Goal: Task Accomplishment & Management: Manage account settings

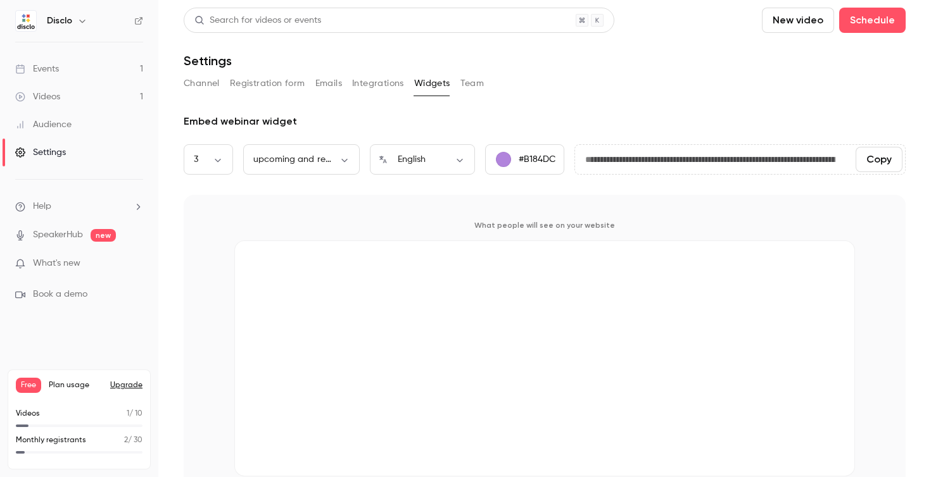
scroll to position [32, 0]
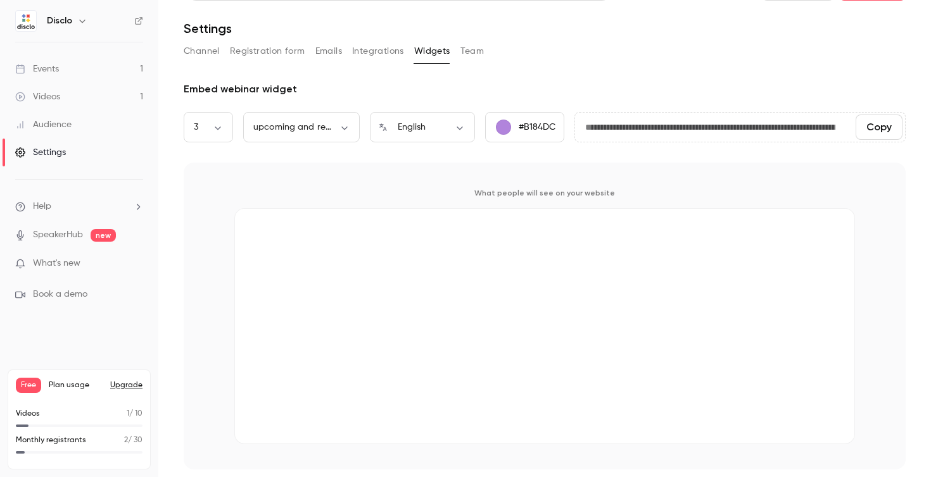
click at [474, 54] on button "Team" at bounding box center [472, 51] width 24 height 20
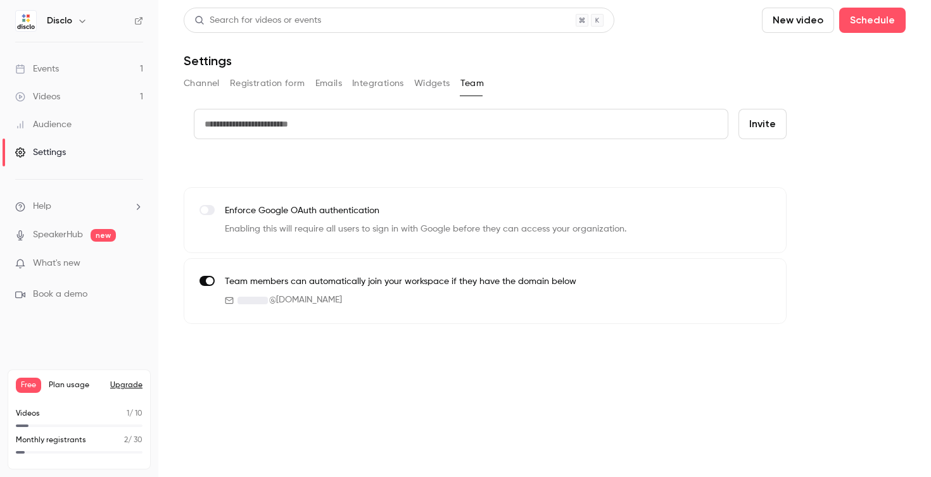
click at [403, 127] on input "text" at bounding box center [461, 124] width 534 height 30
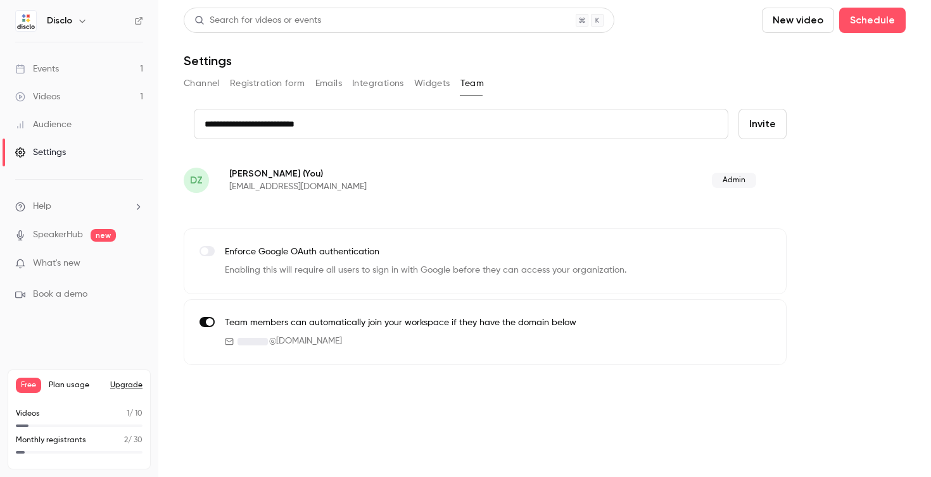
type input "**********"
click at [770, 123] on button "Invite" at bounding box center [762, 124] width 48 height 30
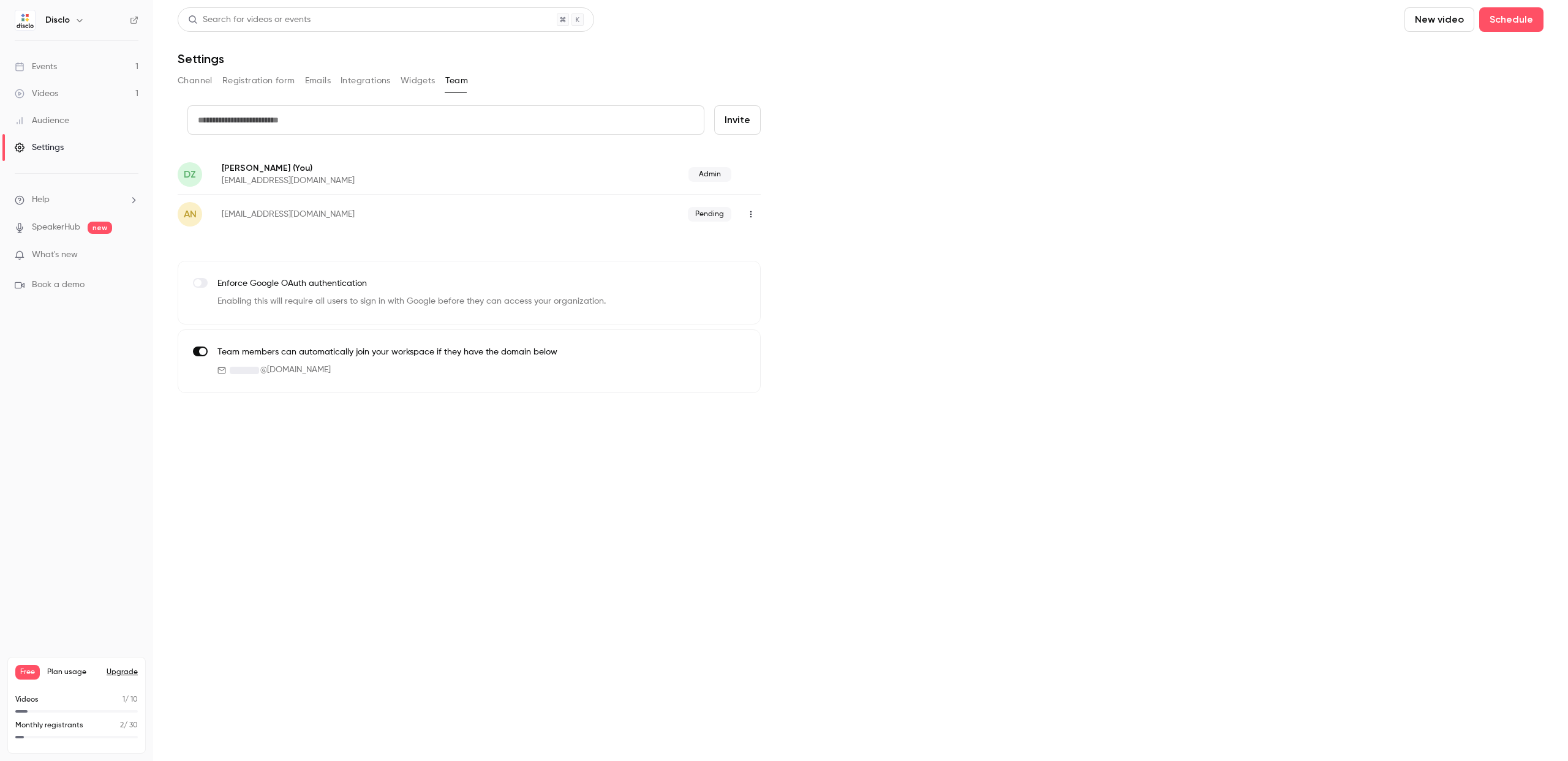
click at [59, 63] on link "Events 1" at bounding box center [76, 67] width 153 height 27
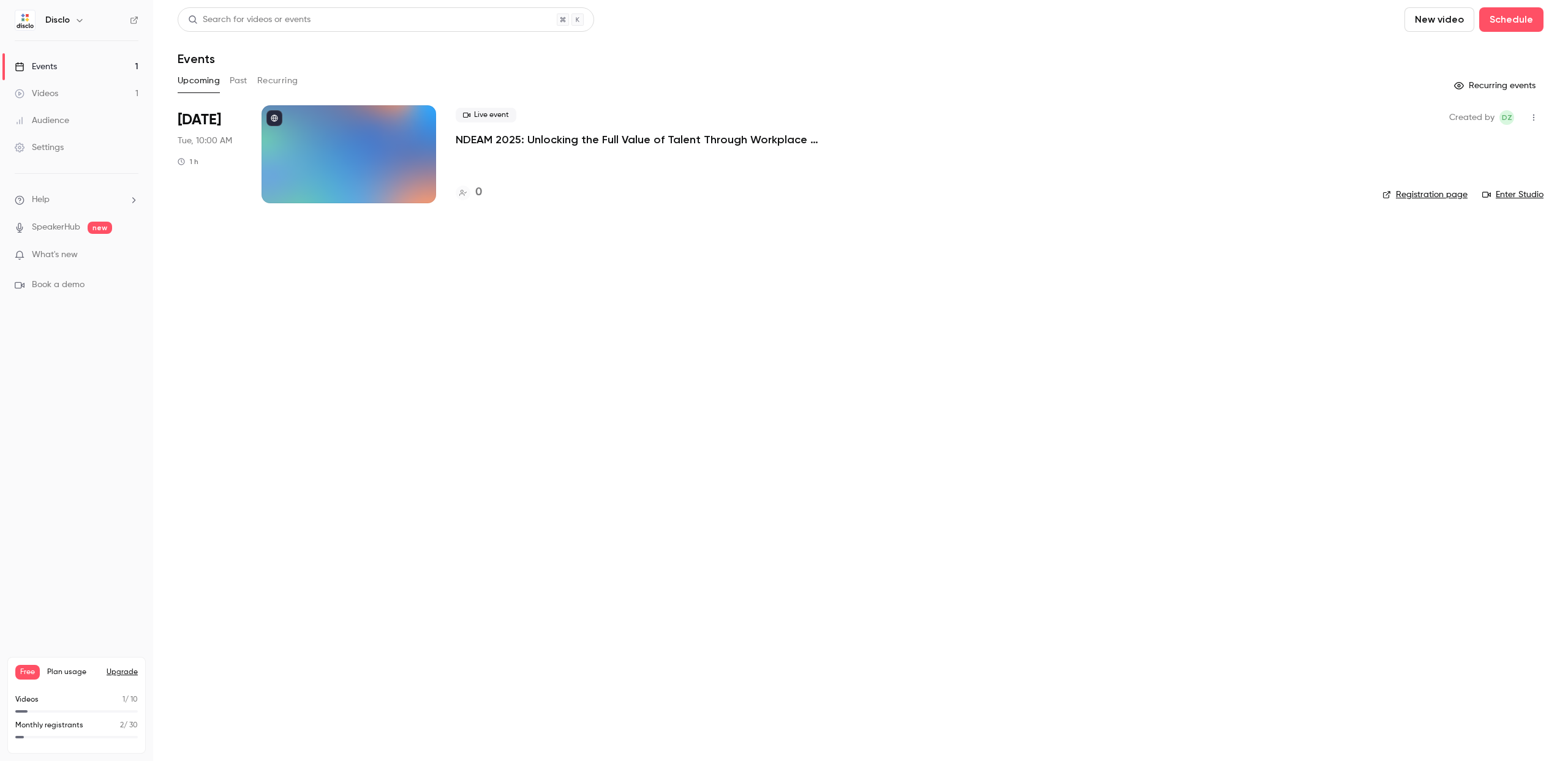
click at [354, 161] on div at bounding box center [348, 154] width 174 height 98
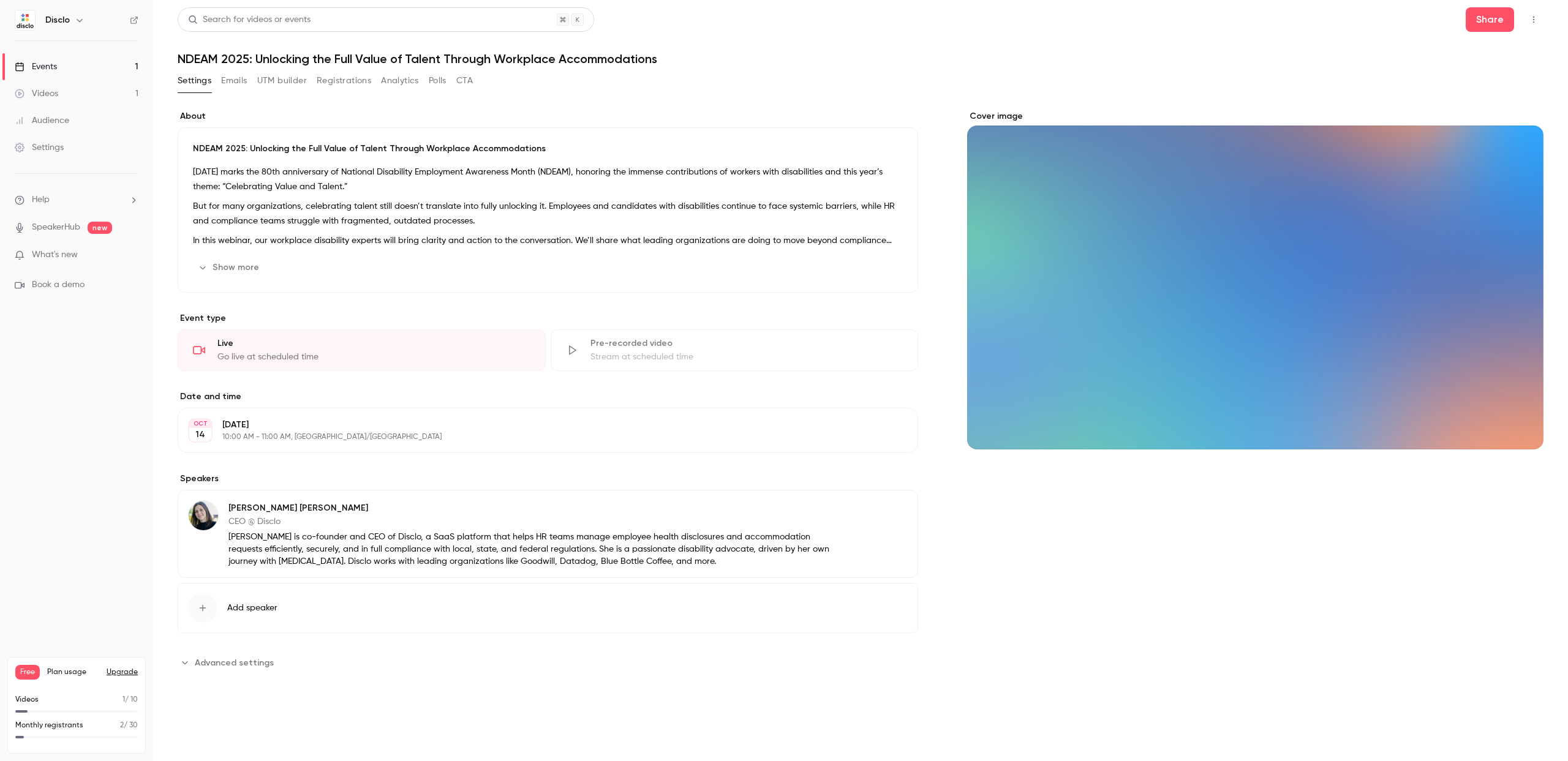
click at [228, 82] on button "Emails" at bounding box center [234, 80] width 26 height 19
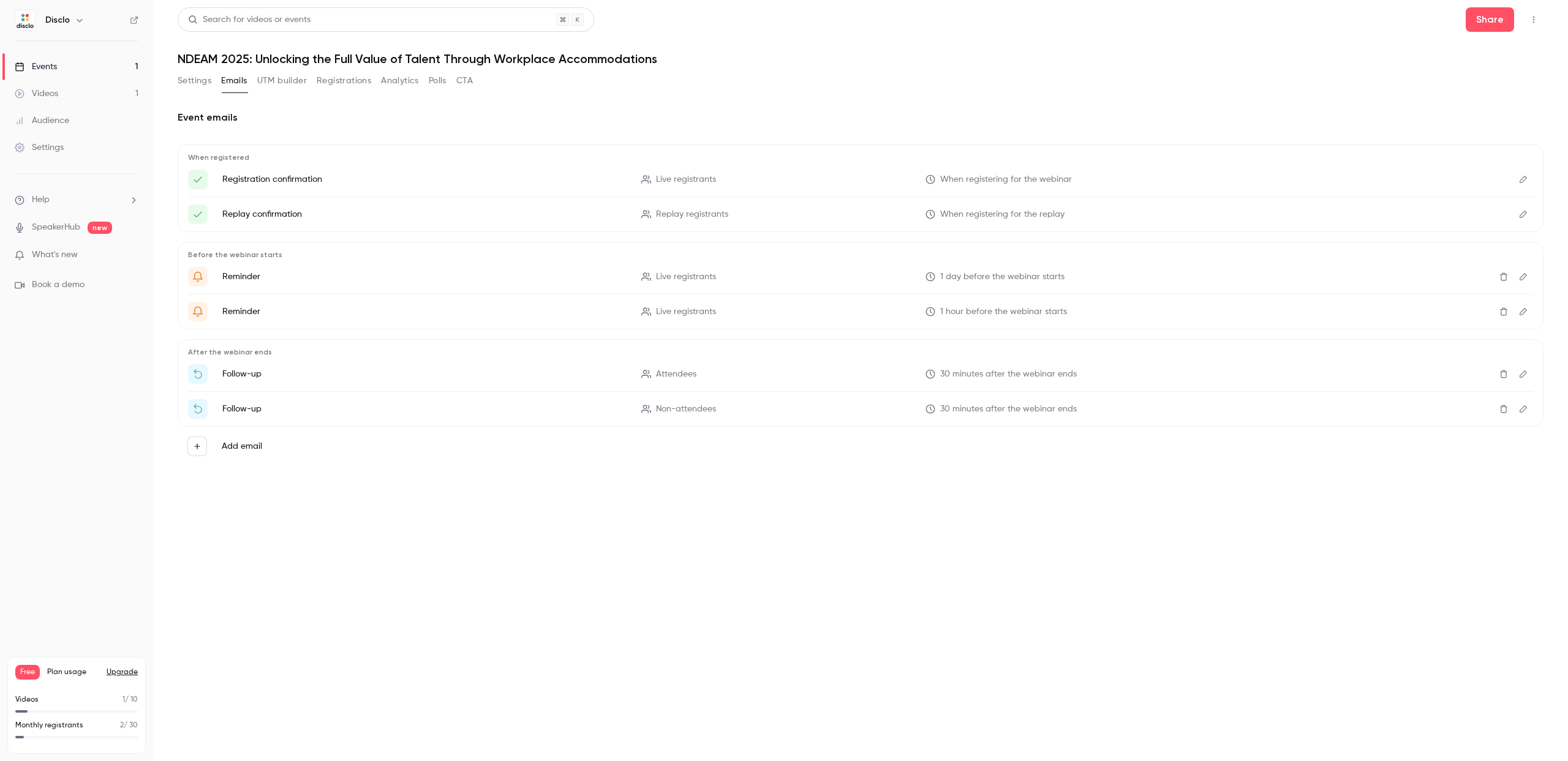
click at [900, 178] on icon "Edit" at bounding box center [1524, 179] width 10 height 9
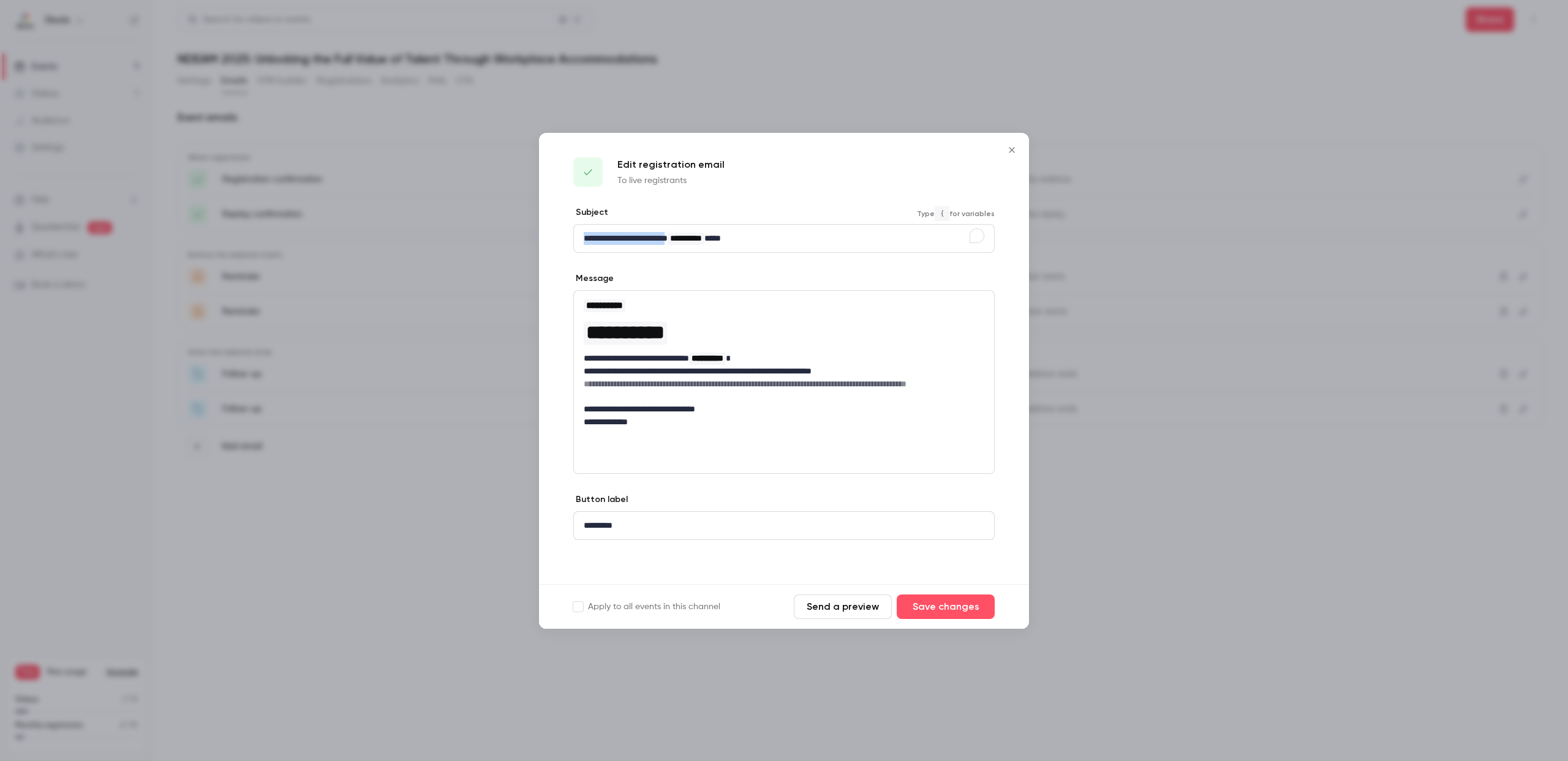
drag, startPoint x: 609, startPoint y: 237, endPoint x: 584, endPoint y: 237, distance: 25.0
click at [584, 237] on p "**********" at bounding box center [784, 238] width 400 height 13
drag, startPoint x: 619, startPoint y: 233, endPoint x: 608, endPoint y: 234, distance: 11.0
click at [608, 234] on p "**********" at bounding box center [784, 238] width 400 height 13
click at [900, 461] on button "Save changes" at bounding box center [945, 606] width 98 height 24
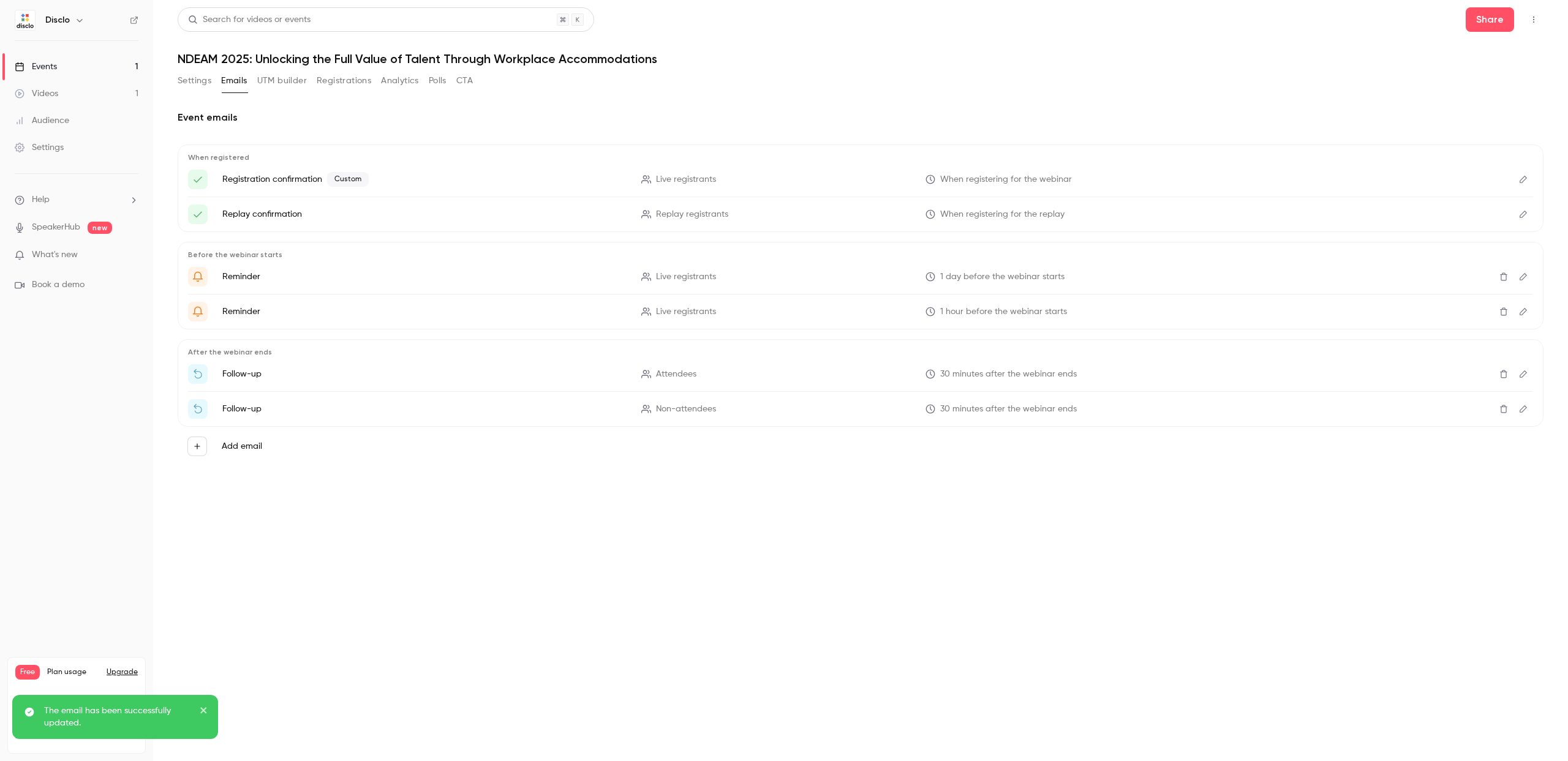
click at [54, 139] on link "Settings" at bounding box center [76, 148] width 153 height 27
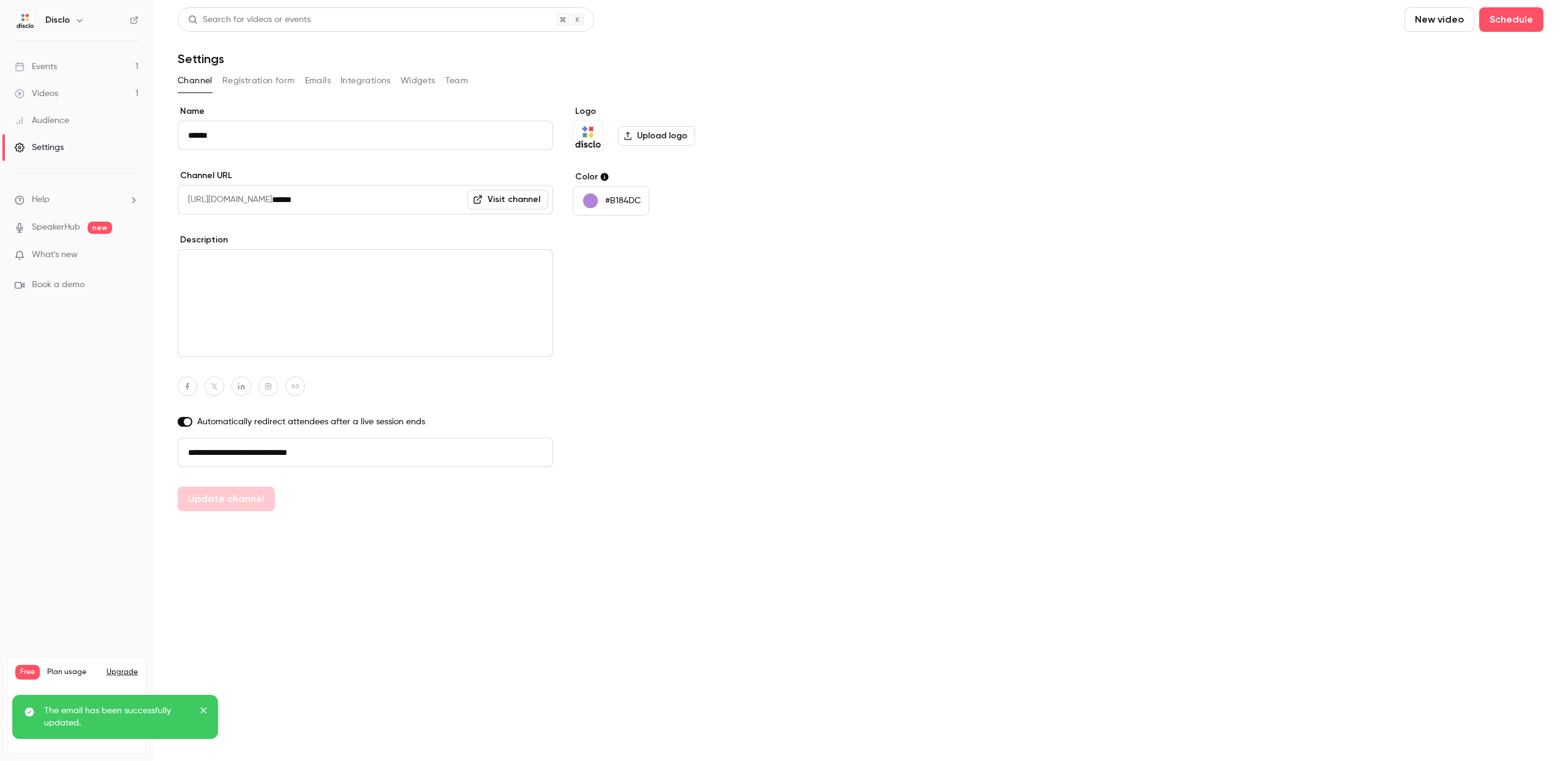
click at [327, 84] on button "Emails" at bounding box center [317, 80] width 26 height 19
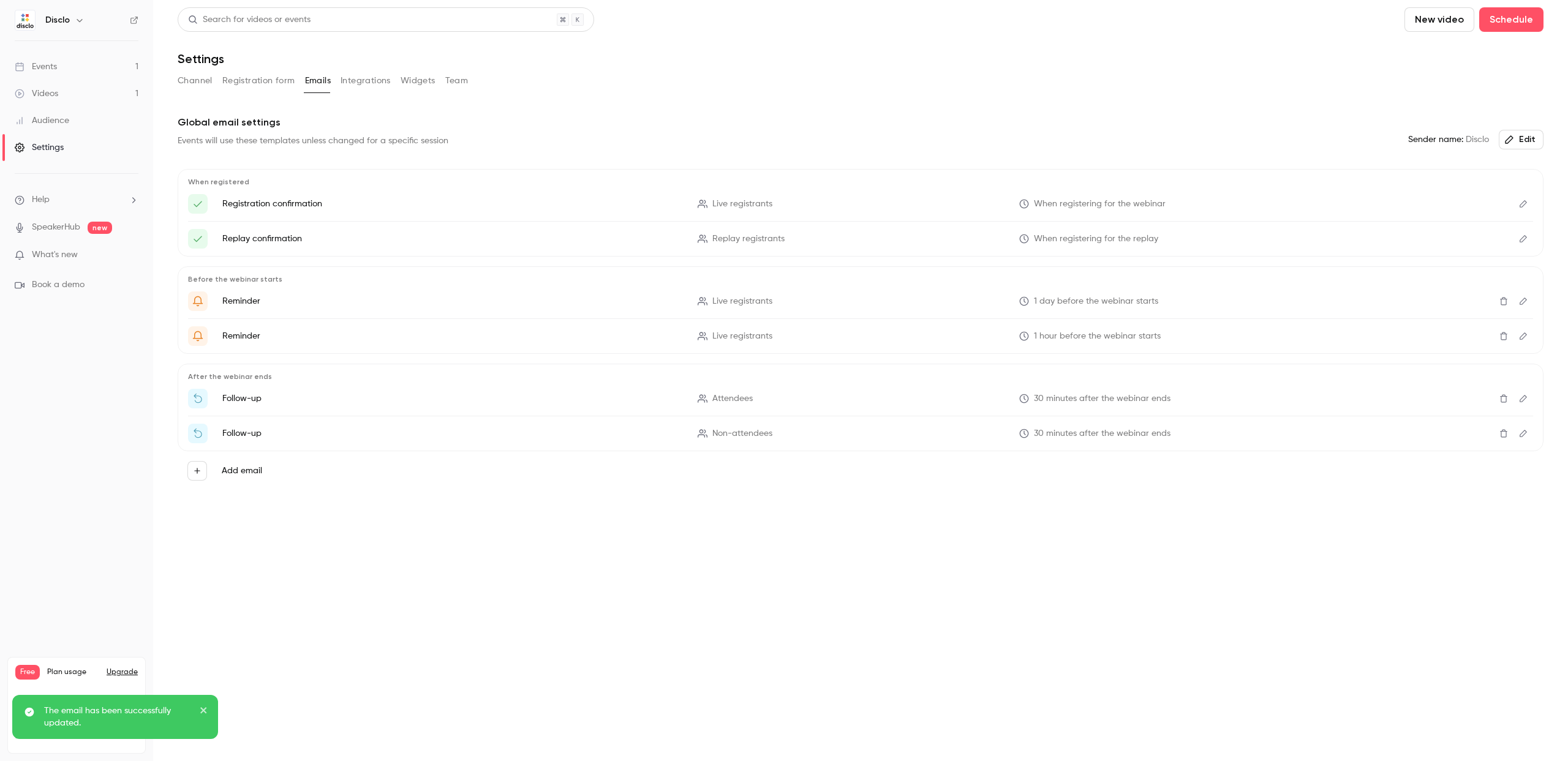
click at [900, 200] on icon "Edit" at bounding box center [1524, 203] width 10 height 9
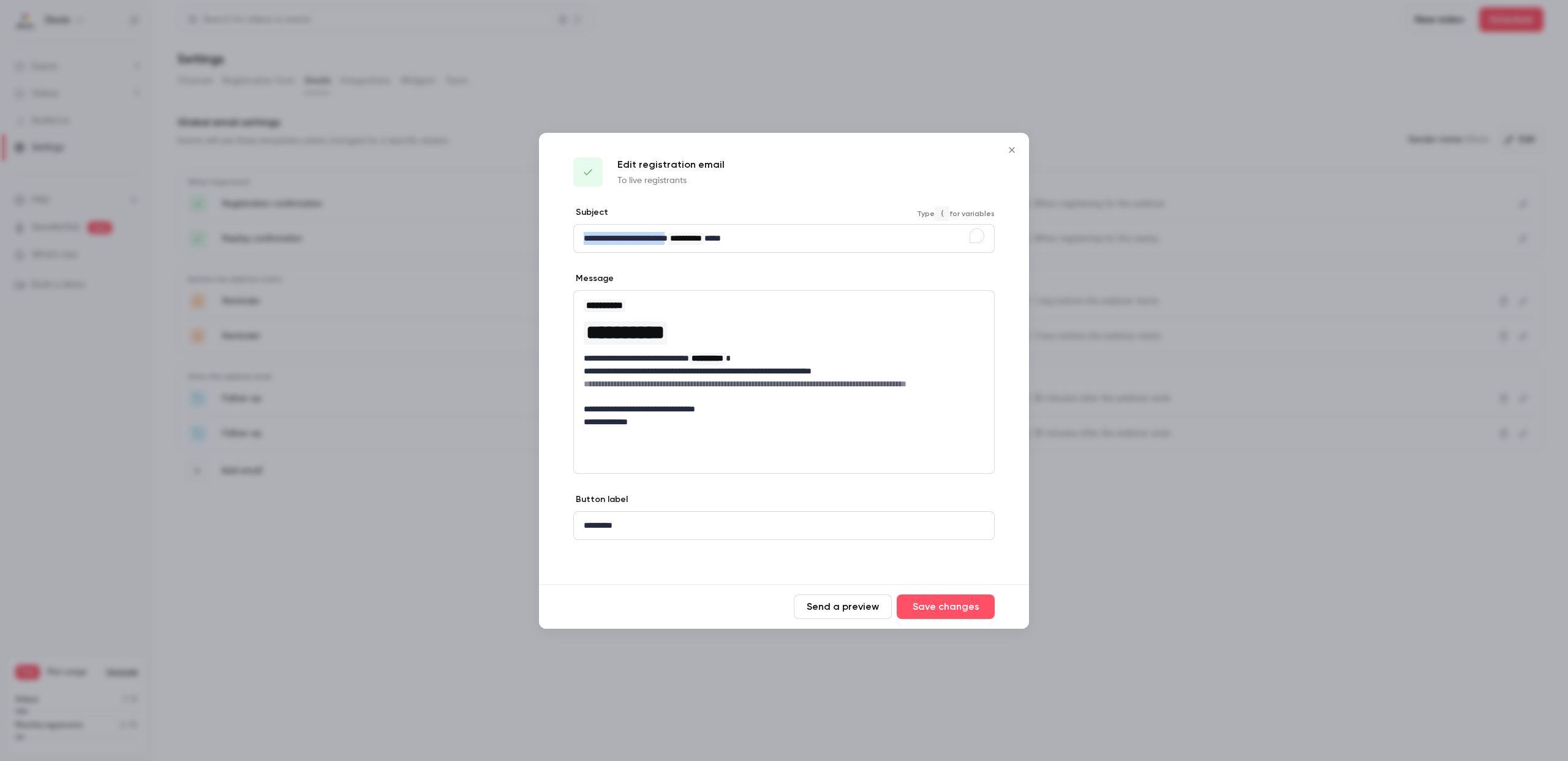
click at [577, 226] on div "**********" at bounding box center [784, 238] width 420 height 27
click at [900, 461] on button "Save changes" at bounding box center [945, 606] width 98 height 24
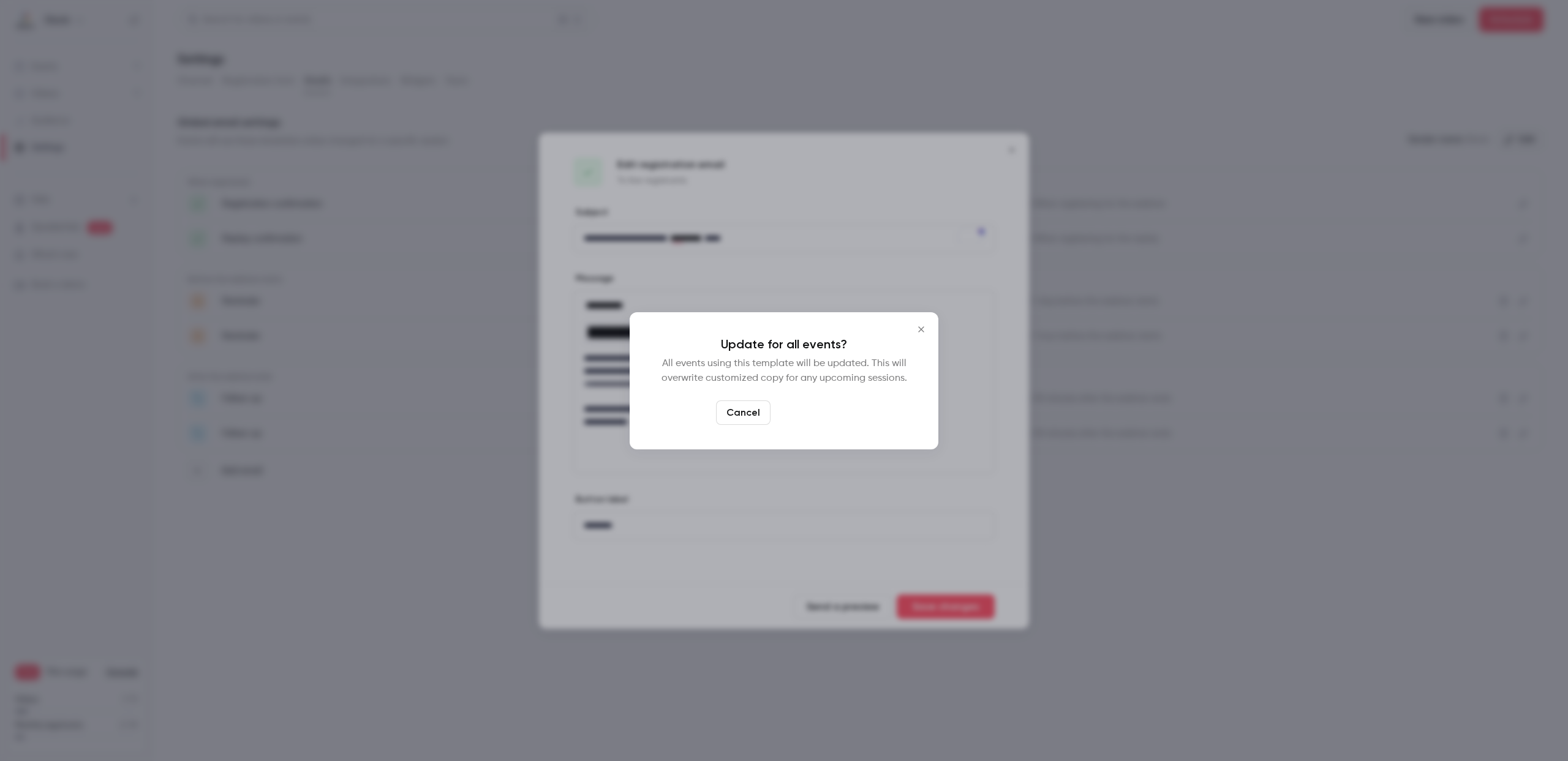
click at [831, 413] on button "Yes, update" at bounding box center [814, 412] width 77 height 24
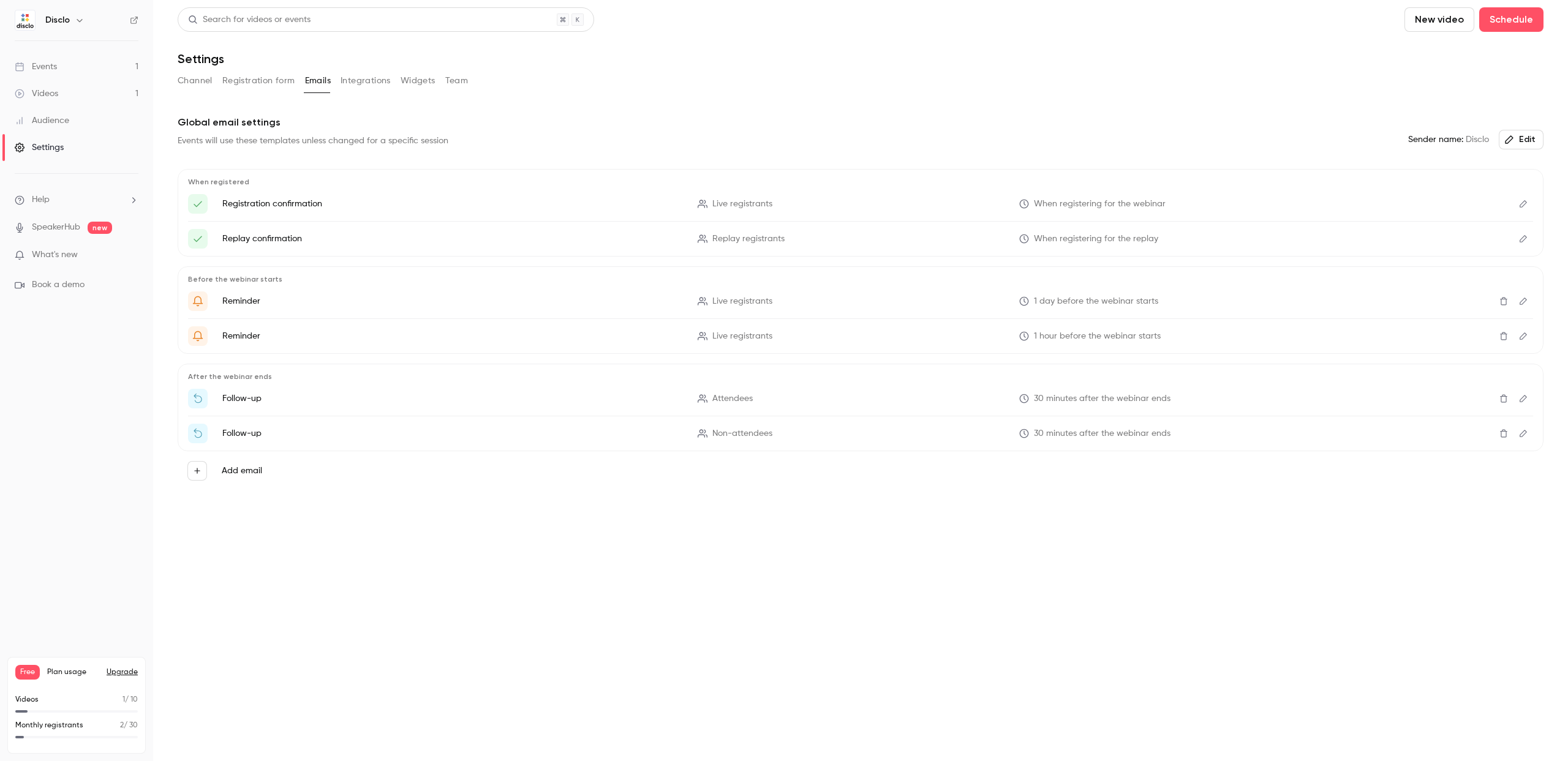
click at [58, 70] on link "Events 1" at bounding box center [76, 67] width 153 height 27
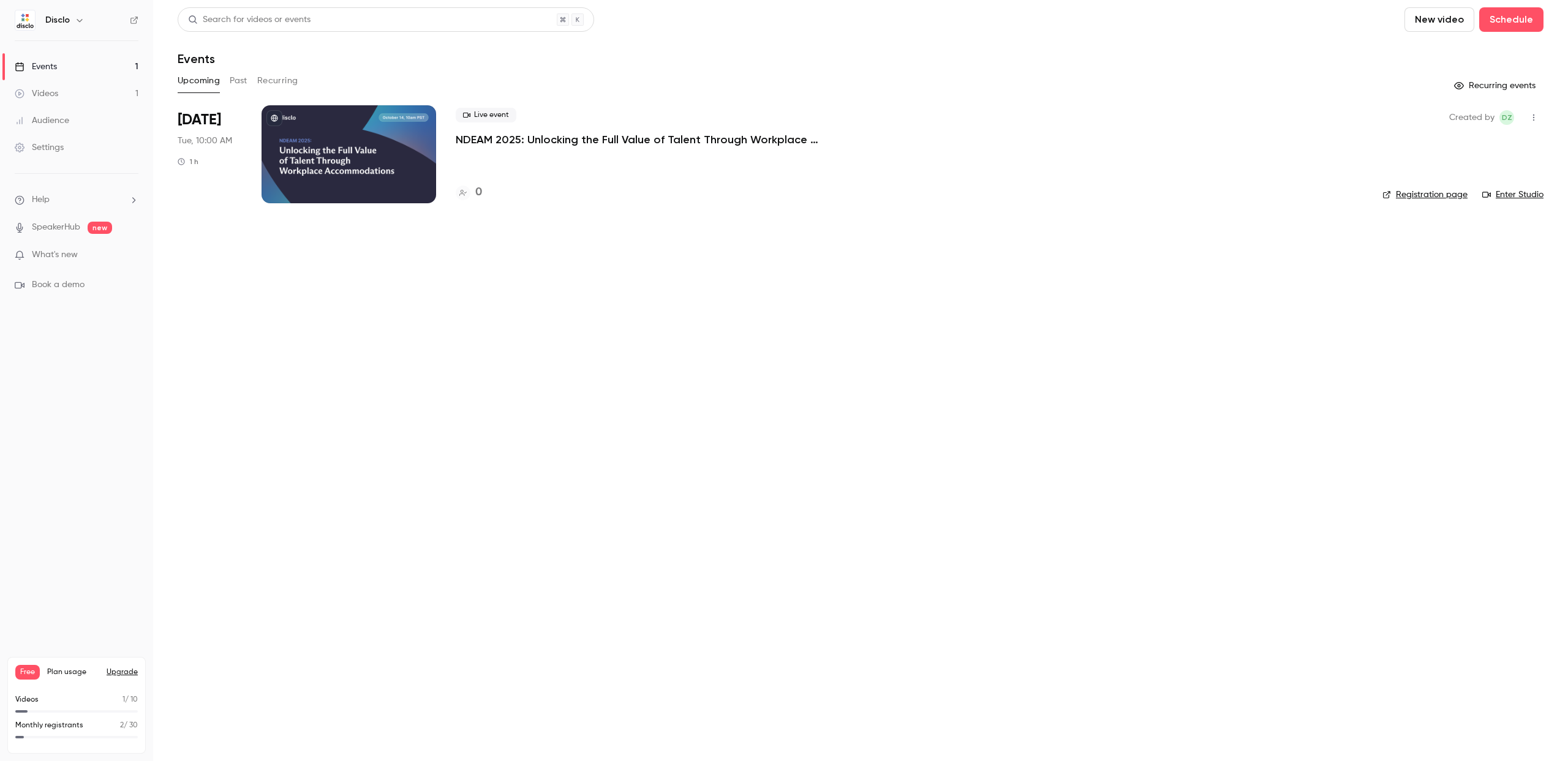
click at [316, 149] on div at bounding box center [348, 154] width 174 height 98
